Goal: Transaction & Acquisition: Purchase product/service

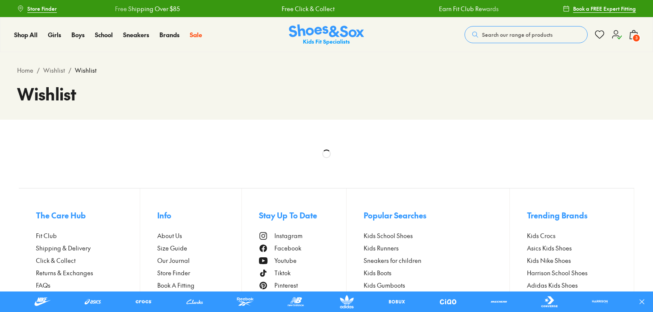
select select "**********"
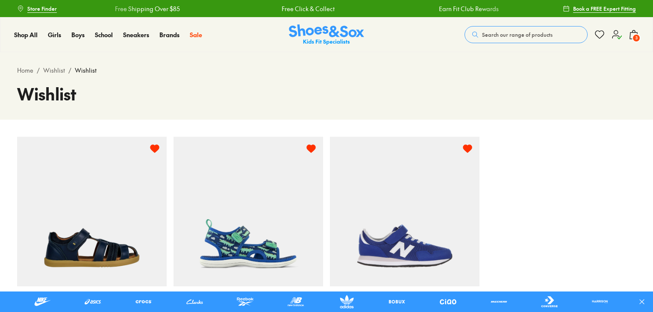
click at [633, 36] on span "3" at bounding box center [636, 38] width 9 height 9
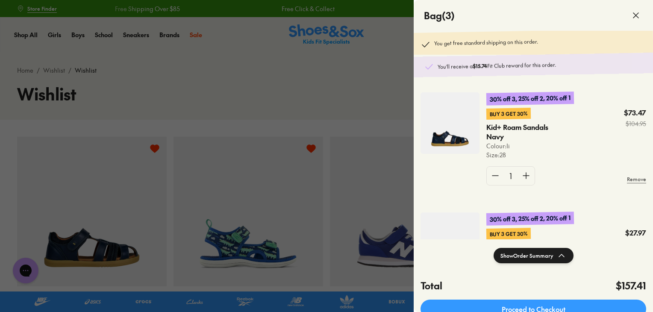
click at [433, 81] on div "30% off 3, 25% off 2, 20% off 1 Buy 3 Get 30% Kid+ Roam Sandals Navy Colour: Ii…" at bounding box center [533, 157] width 239 height 164
click at [563, 253] on icon at bounding box center [561, 255] width 10 height 10
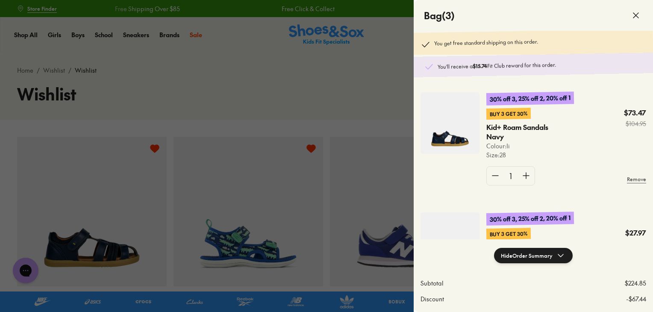
click at [637, 16] on icon at bounding box center [636, 15] width 10 height 10
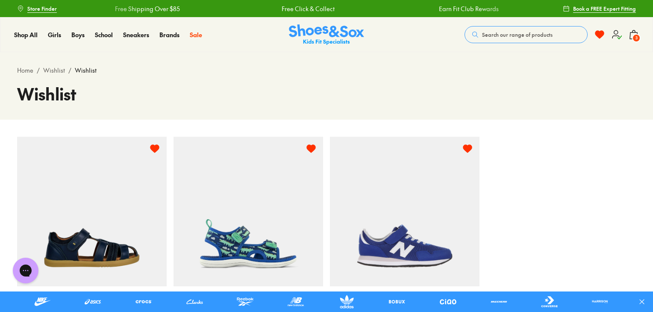
click at [635, 34] on span "3" at bounding box center [636, 38] width 9 height 9
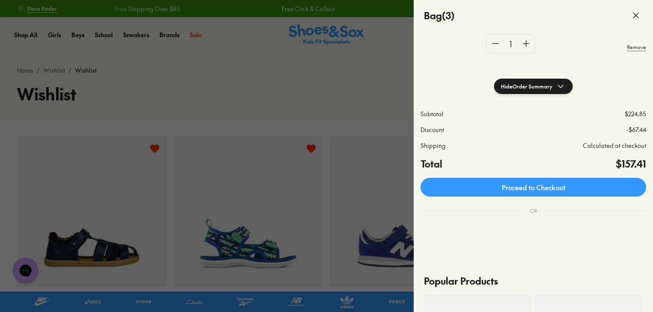
scroll to position [171, 0]
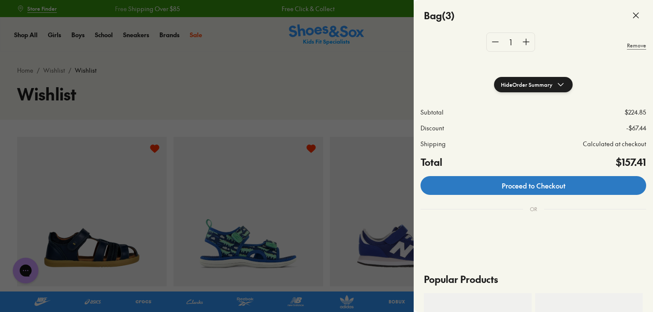
click at [551, 183] on link "Proceed to Checkout" at bounding box center [533, 185] width 226 height 19
